Goal: Information Seeking & Learning: Learn about a topic

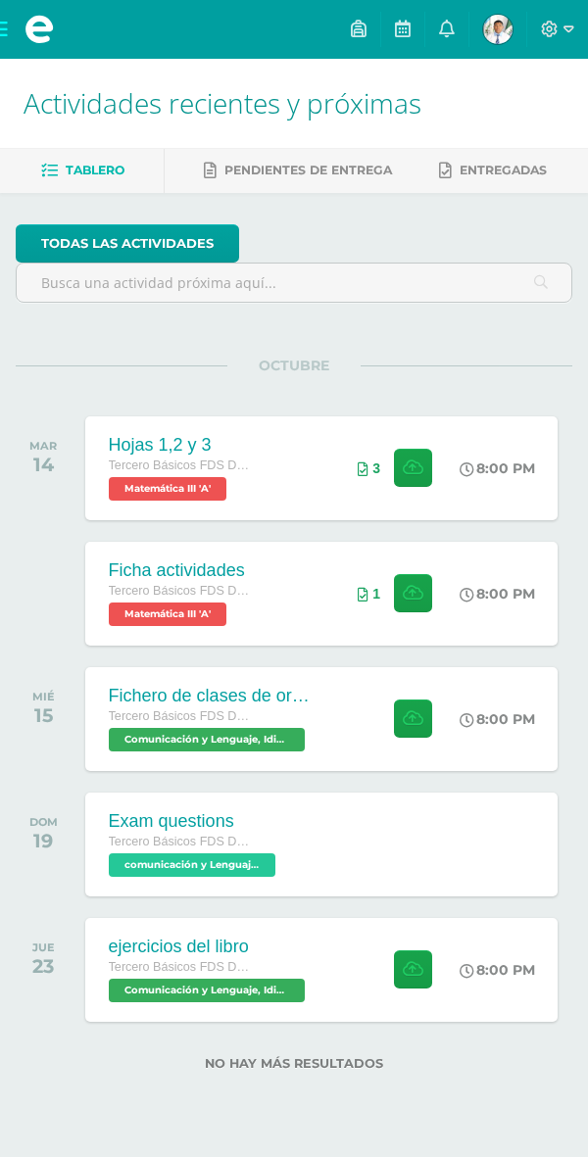
click at [315, 861] on div "Exam questions Tercero Básicos FDS Domingo comunicación y Lenguaje L-3 Idioma E…" at bounding box center [321, 845] width 473 height 104
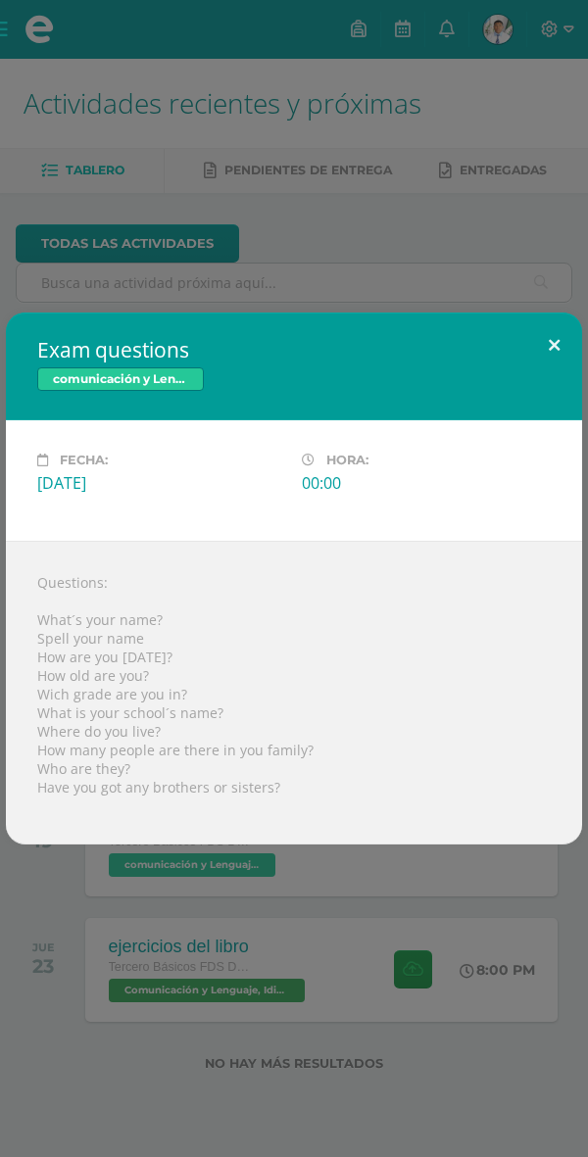
click at [562, 332] on button at bounding box center [554, 346] width 56 height 67
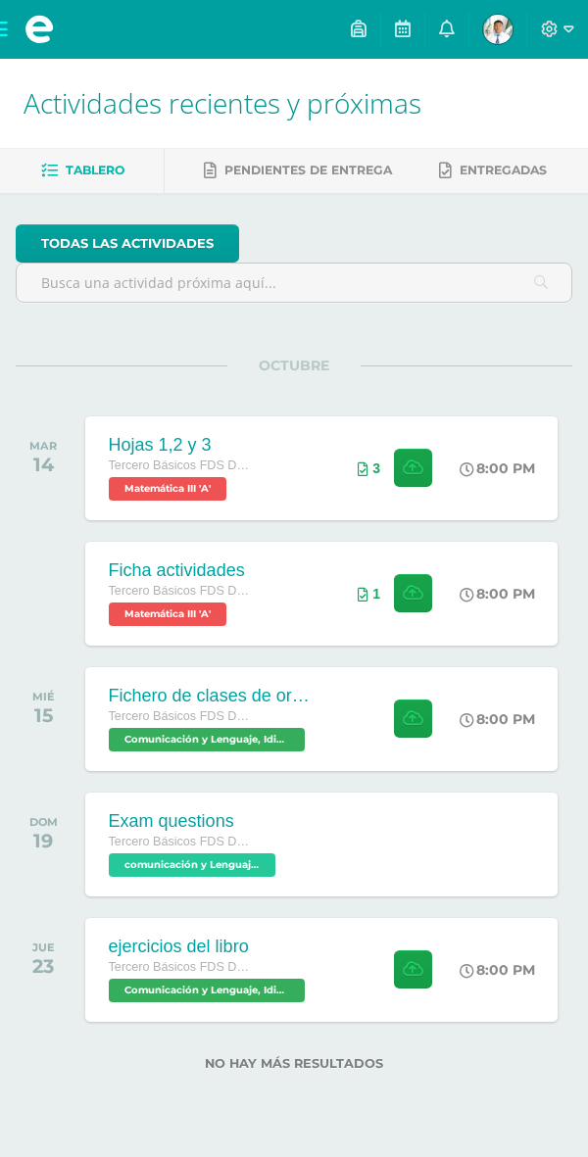
click at [242, 937] on div "ejercicios del libro" at bounding box center [209, 947] width 201 height 21
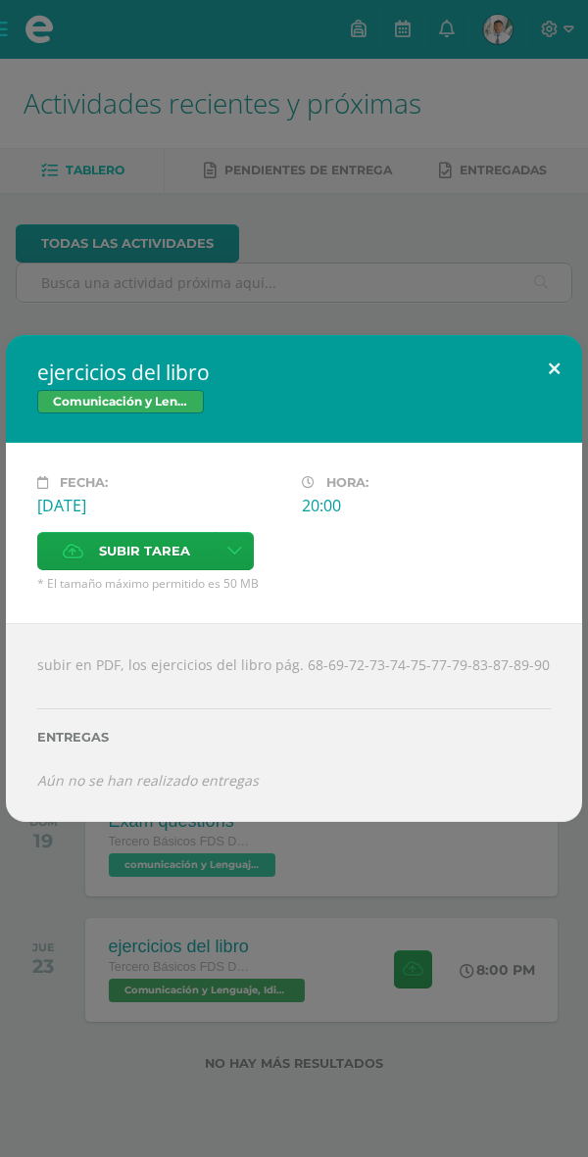
click at [544, 365] on button at bounding box center [554, 368] width 56 height 67
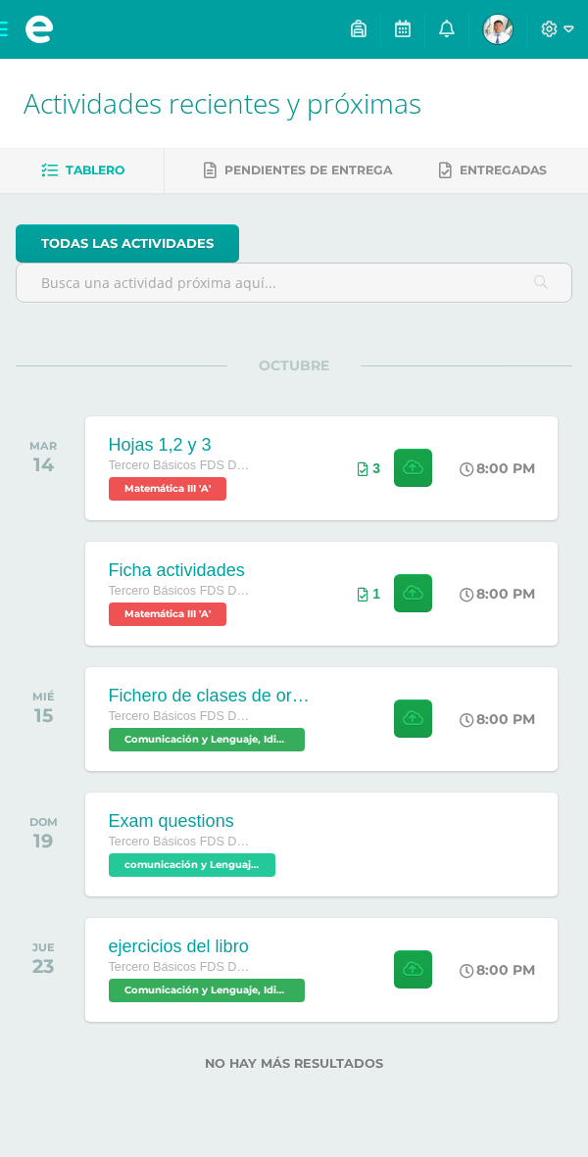
click at [291, 928] on div "ejercicios del libro Tercero Básicos FDS [DATE] Comunicación y Lenguaje, Idioma…" at bounding box center [209, 970] width 248 height 104
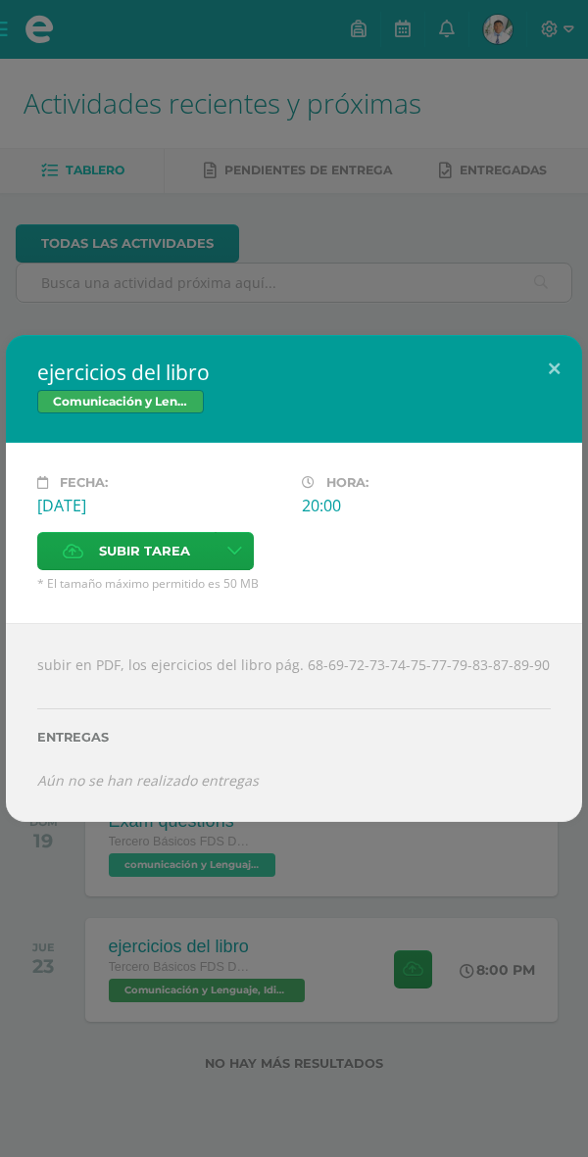
click at [369, 1010] on div "ejercicios del libro Comunicación y Lenguaje, Idioma Español Fecha: [DATE] Hora…" at bounding box center [294, 578] width 588 height 1157
